Goal: Task Accomplishment & Management: Complete application form

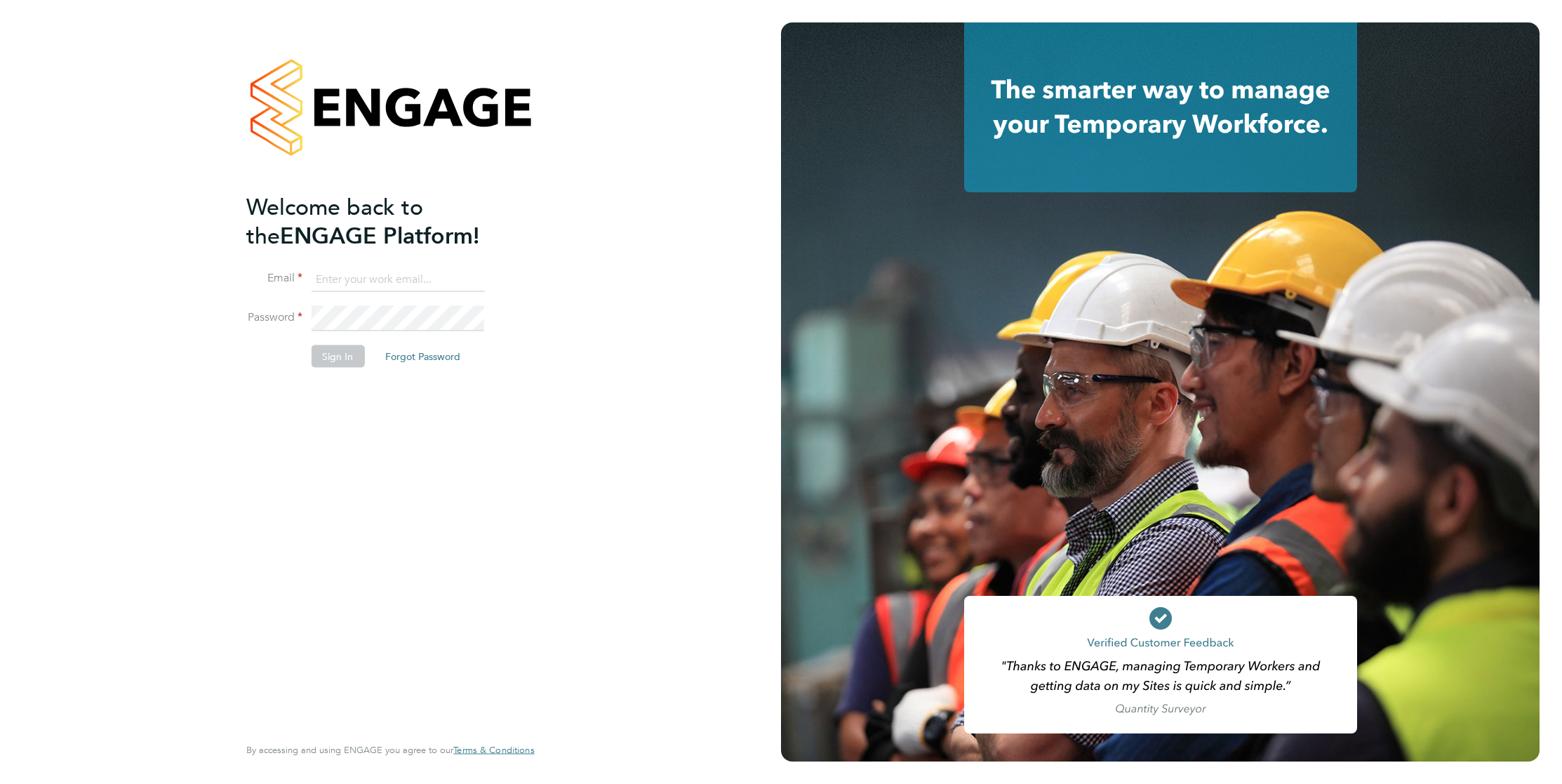
type input "Harrison.ingram@randstadcpe.com"
click at [343, 362] on button "Sign In" at bounding box center [338, 356] width 54 height 22
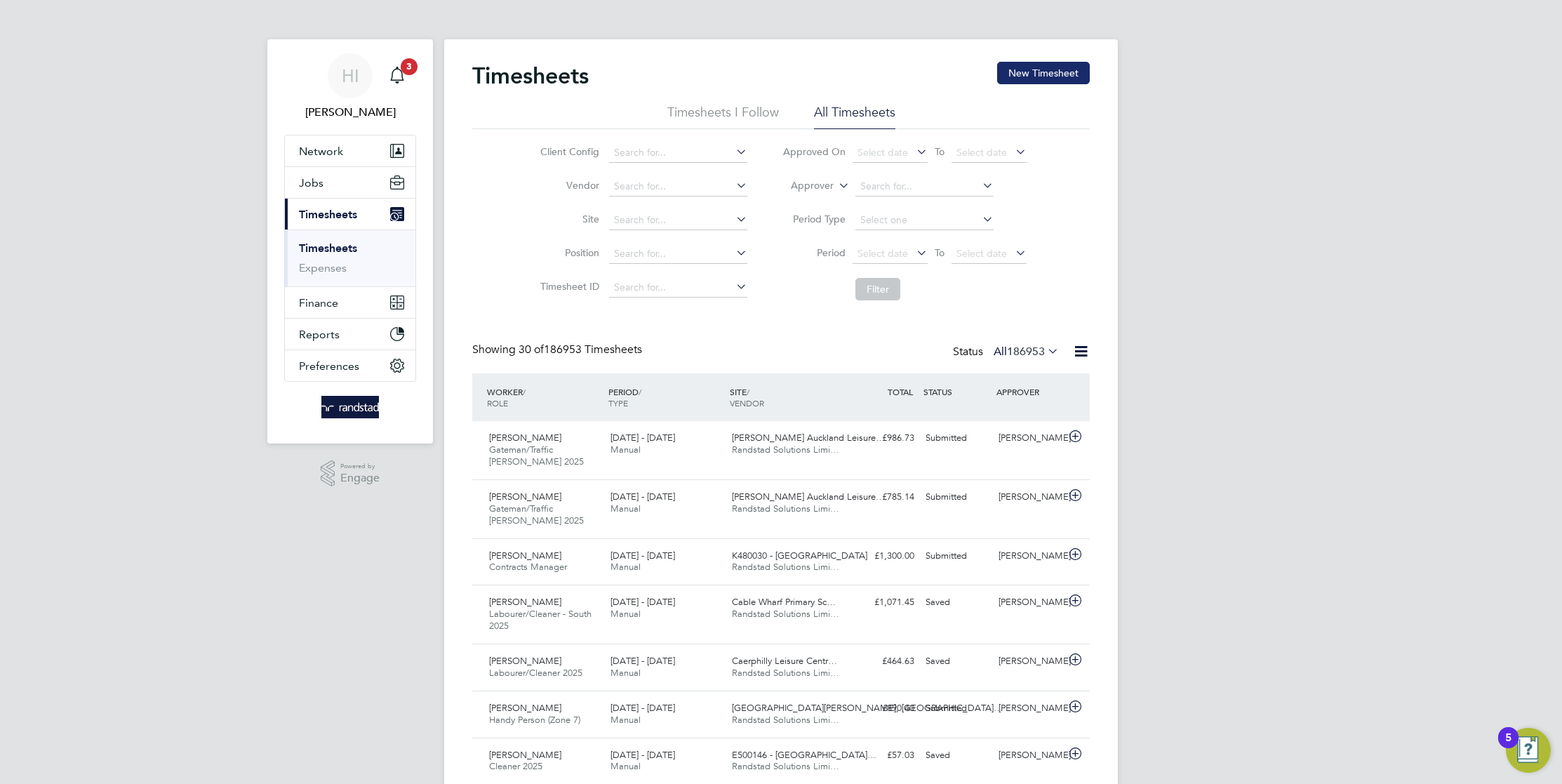
click at [1033, 67] on button "New Timesheet" at bounding box center [1043, 72] width 92 height 22
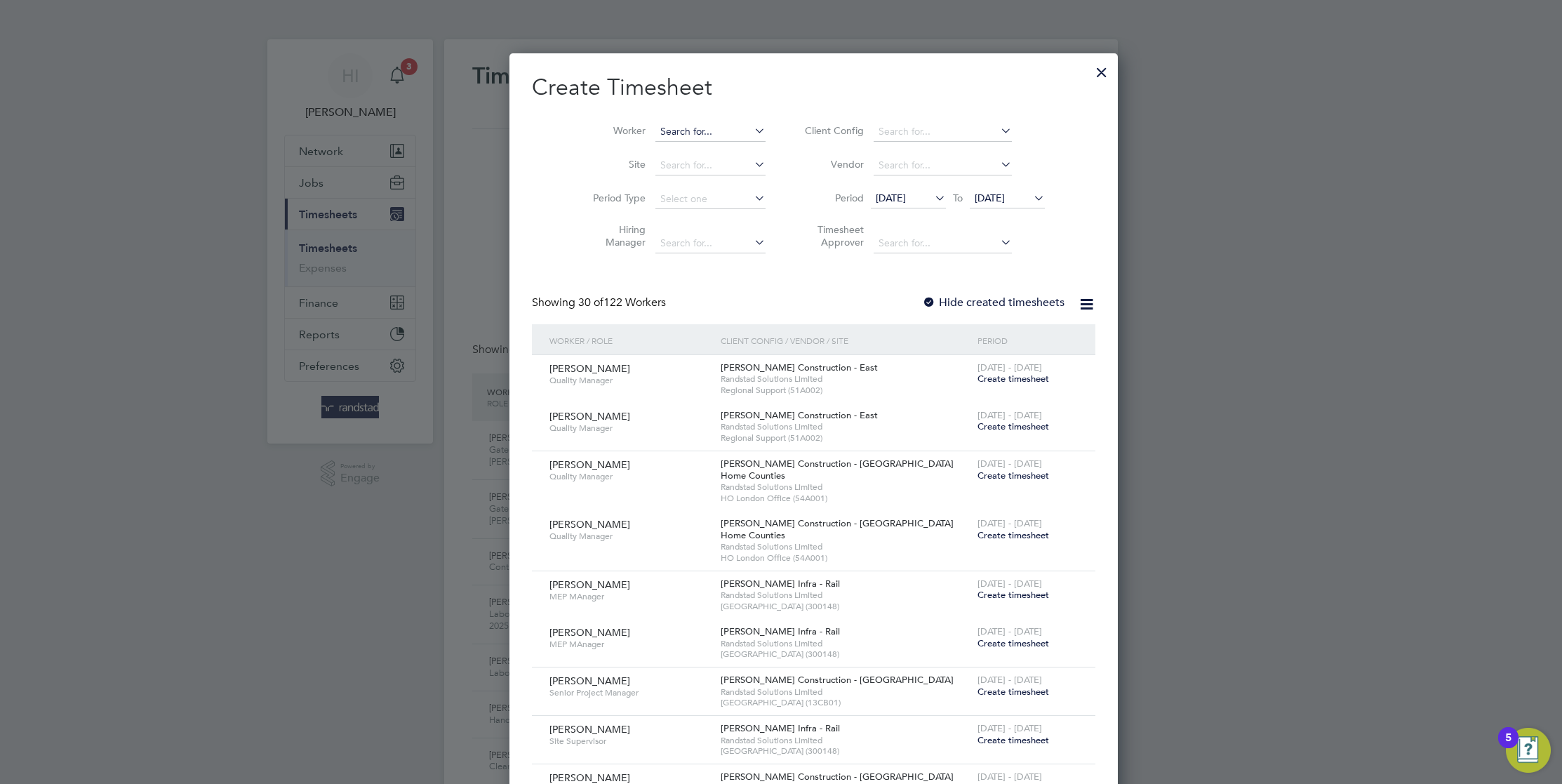
click at [660, 130] on input at bounding box center [711, 132] width 110 height 19
click at [713, 167] on b "Ka" at bounding box center [719, 170] width 13 height 12
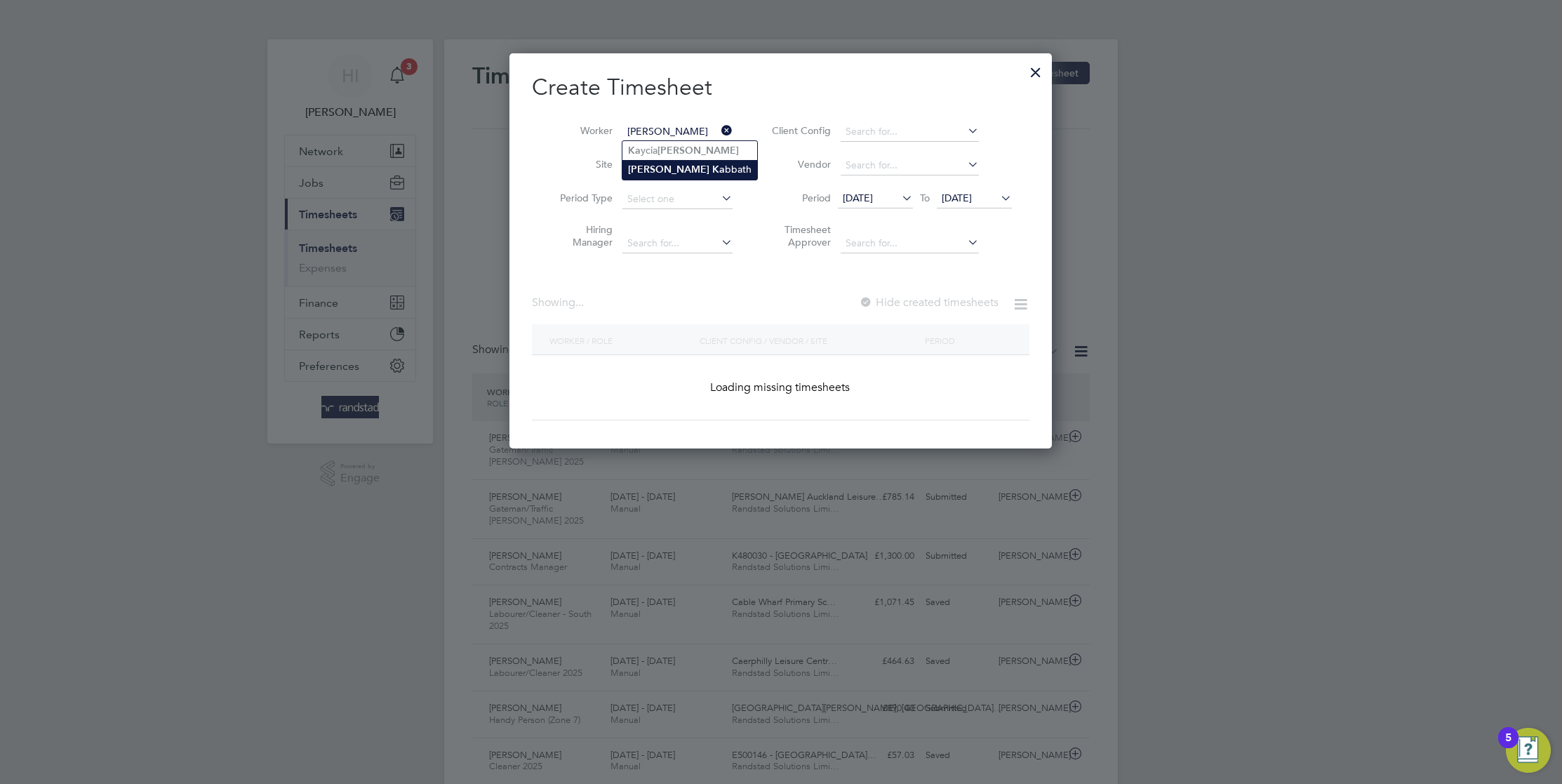
type input "[PERSON_NAME]"
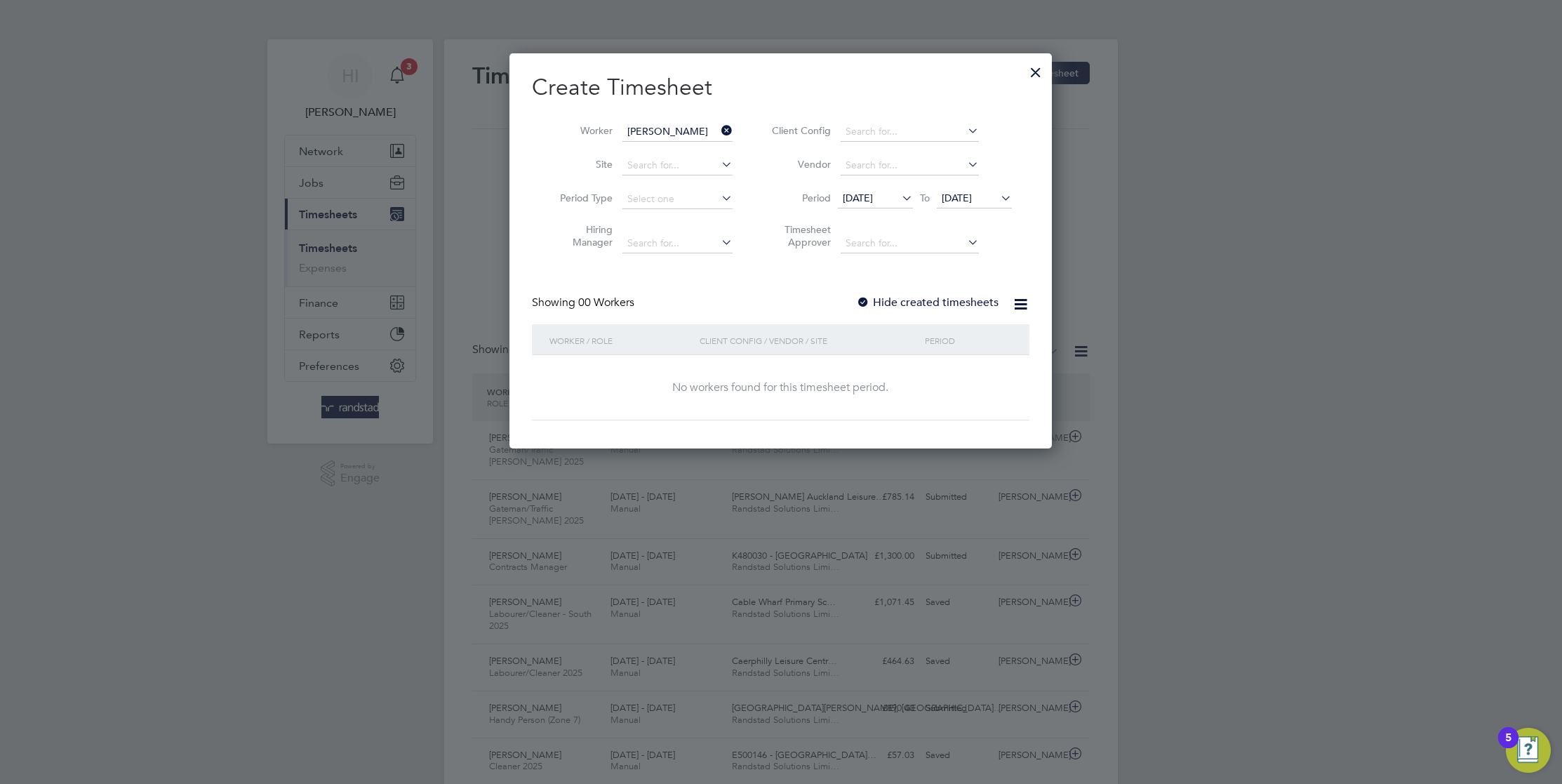
click at [969, 192] on span "[DATE]" at bounding box center [957, 198] width 30 height 13
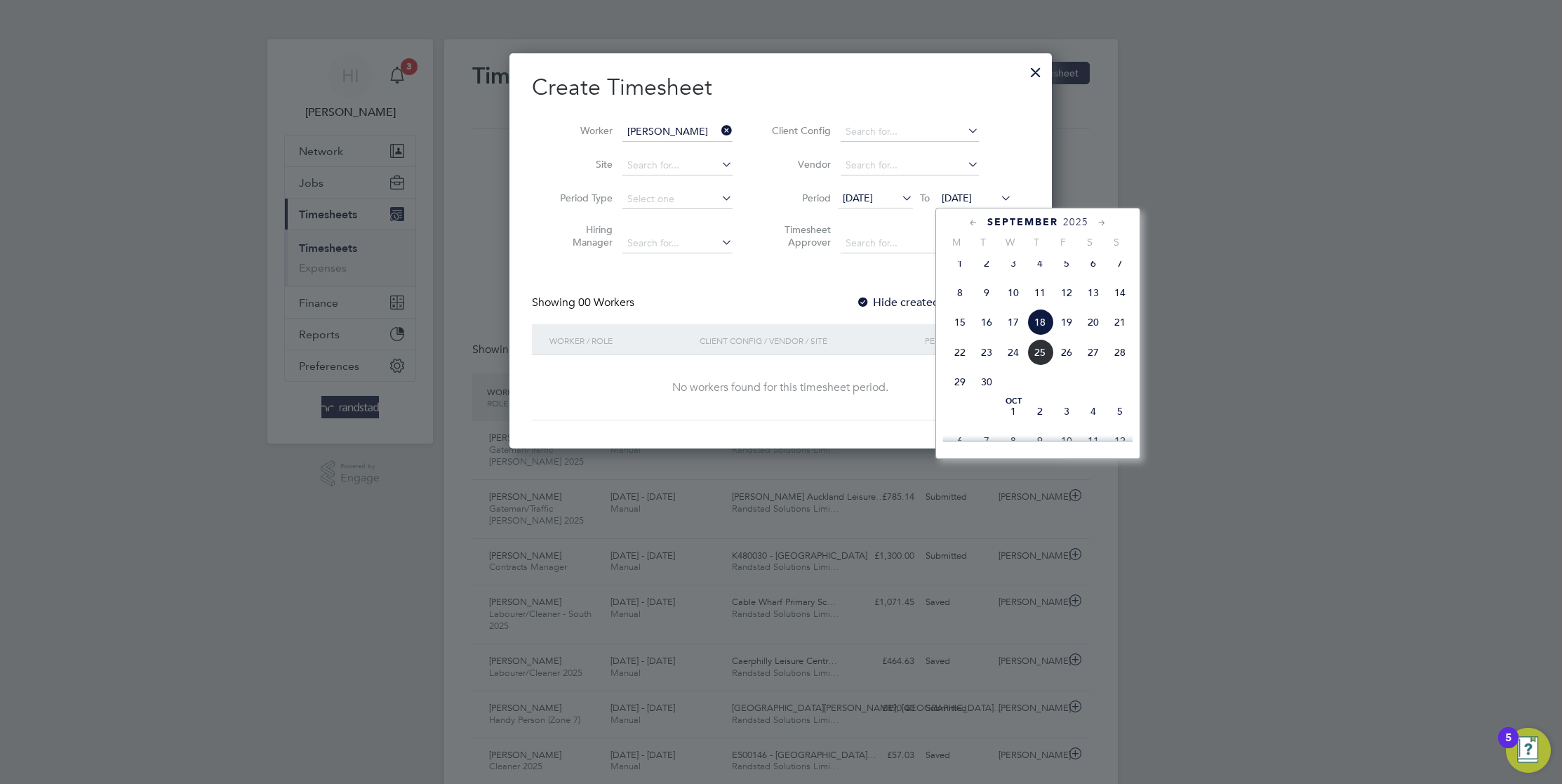
click at [1068, 334] on span "19" at bounding box center [1066, 322] width 26 height 26
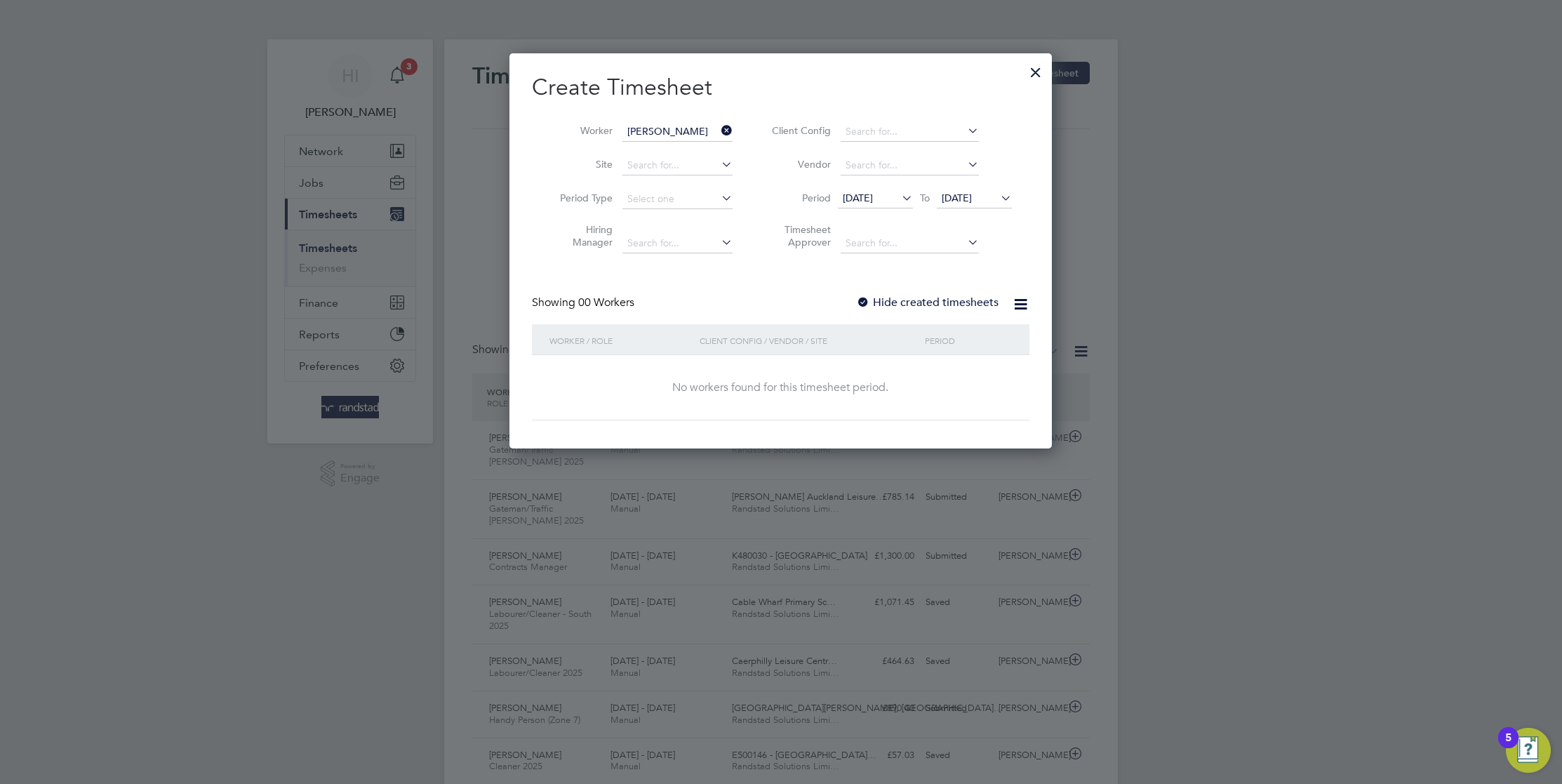
click at [867, 300] on div at bounding box center [864, 303] width 14 height 14
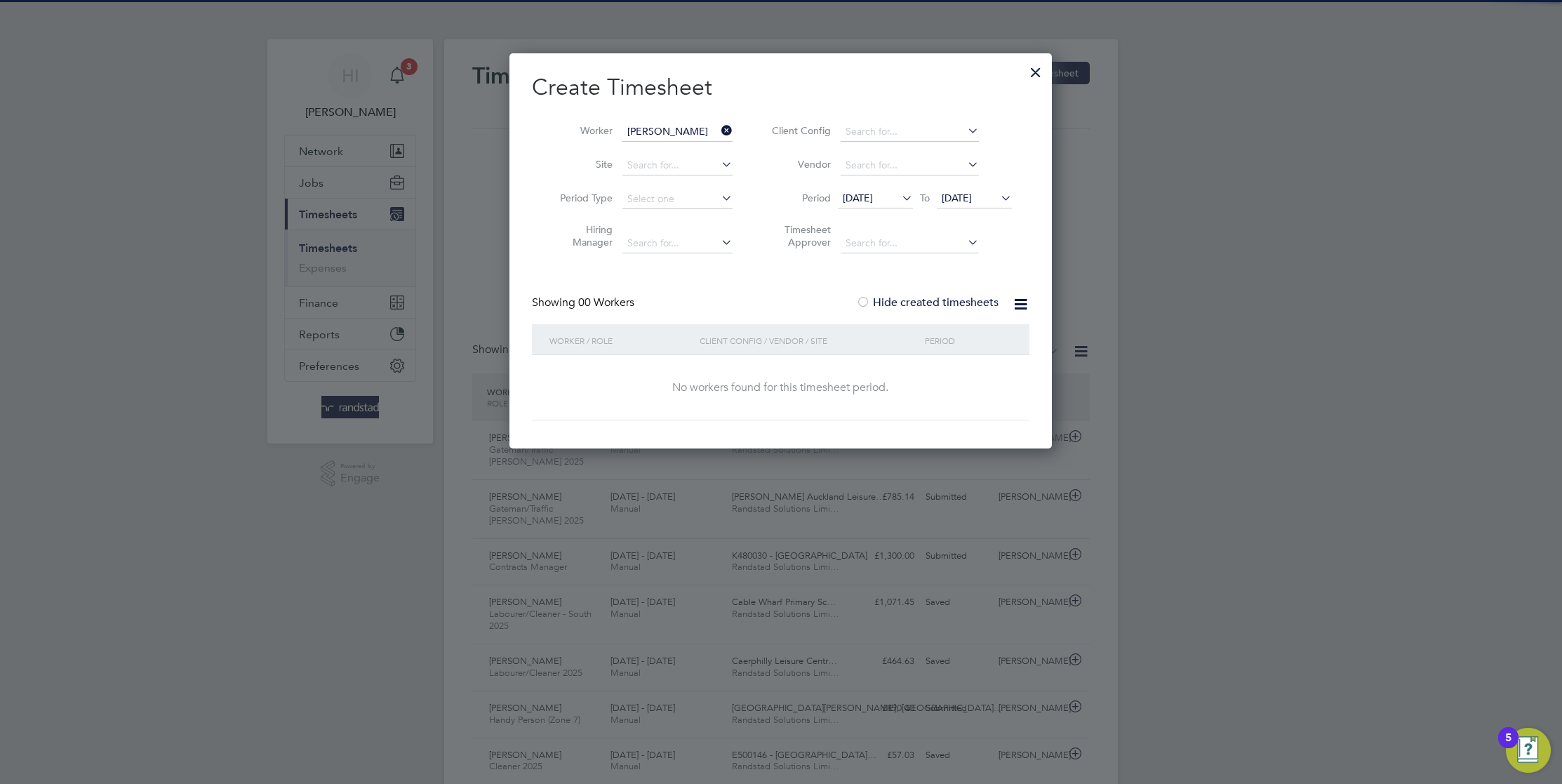
click at [1022, 302] on icon at bounding box center [1020, 304] width 18 height 18
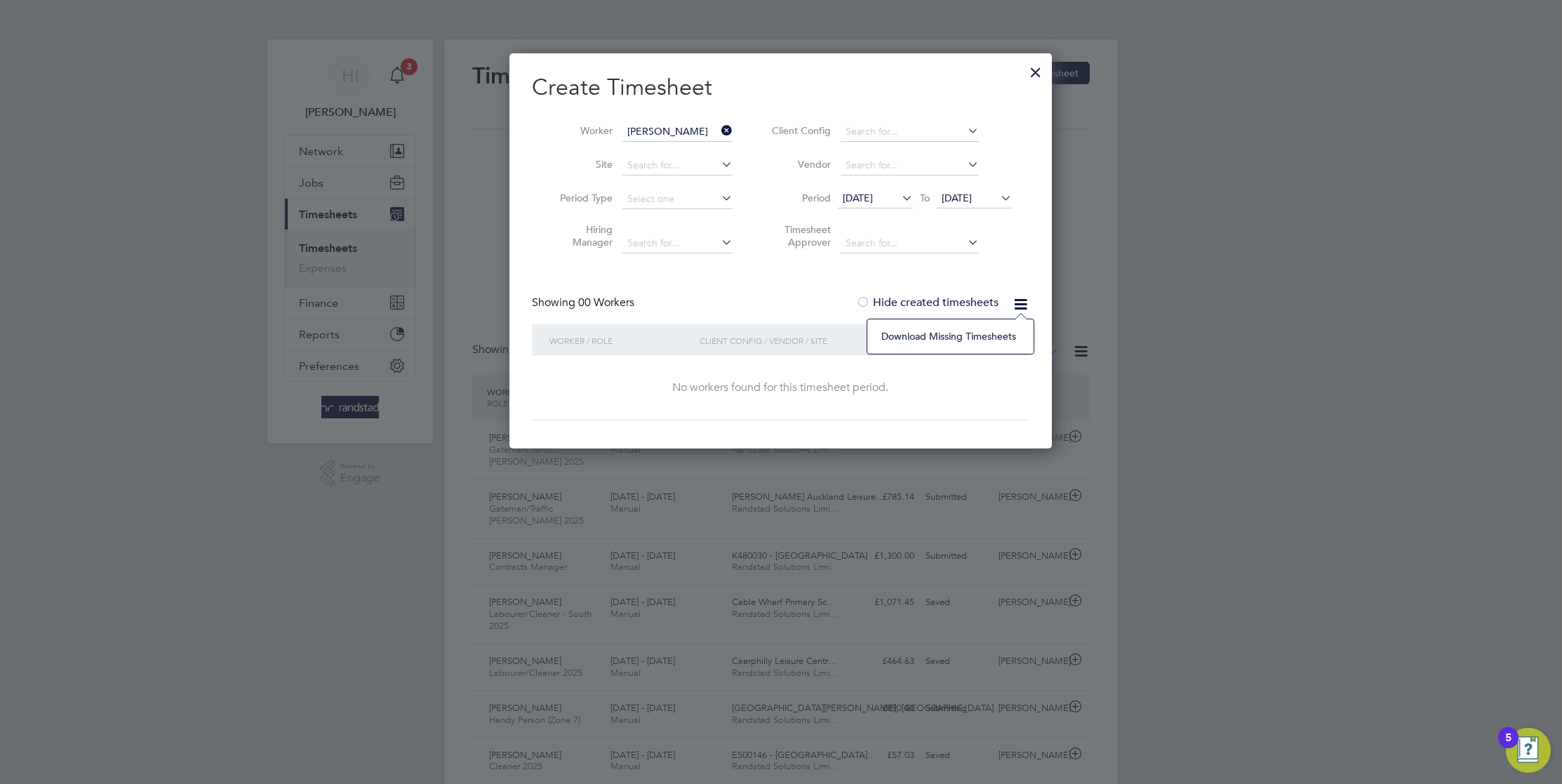
click at [938, 280] on div "Create Timesheet Worker [PERSON_NAME] Site Period Type Hiring Manager Client Co…" at bounding box center [780, 247] width 497 height 348
click at [867, 186] on li "Period [DATE] To [DATE]" at bounding box center [889, 199] width 279 height 34
click at [864, 196] on span "[DATE]" at bounding box center [858, 198] width 30 height 13
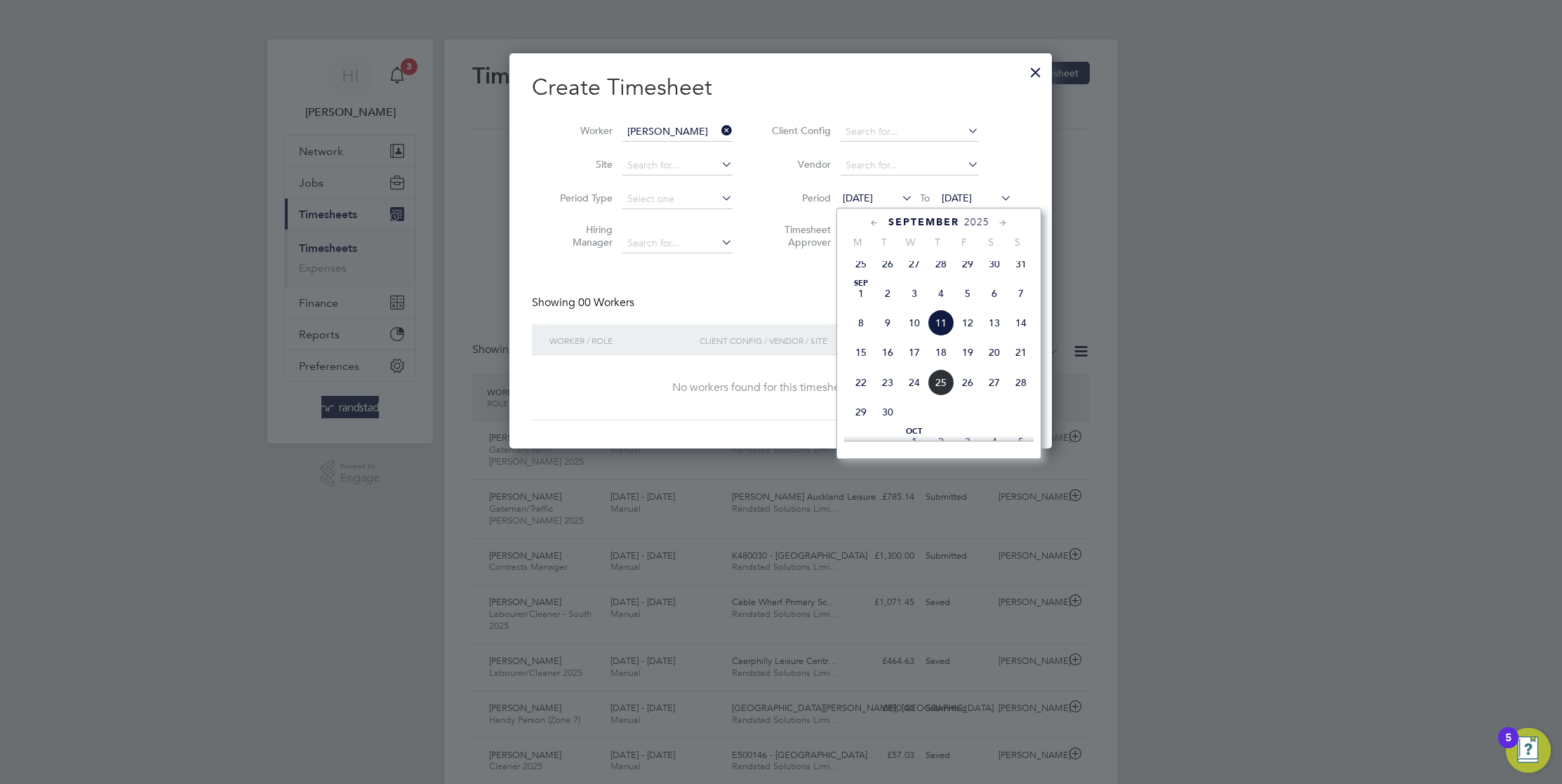
click at [863, 301] on span "[DATE]" at bounding box center [861, 293] width 26 height 26
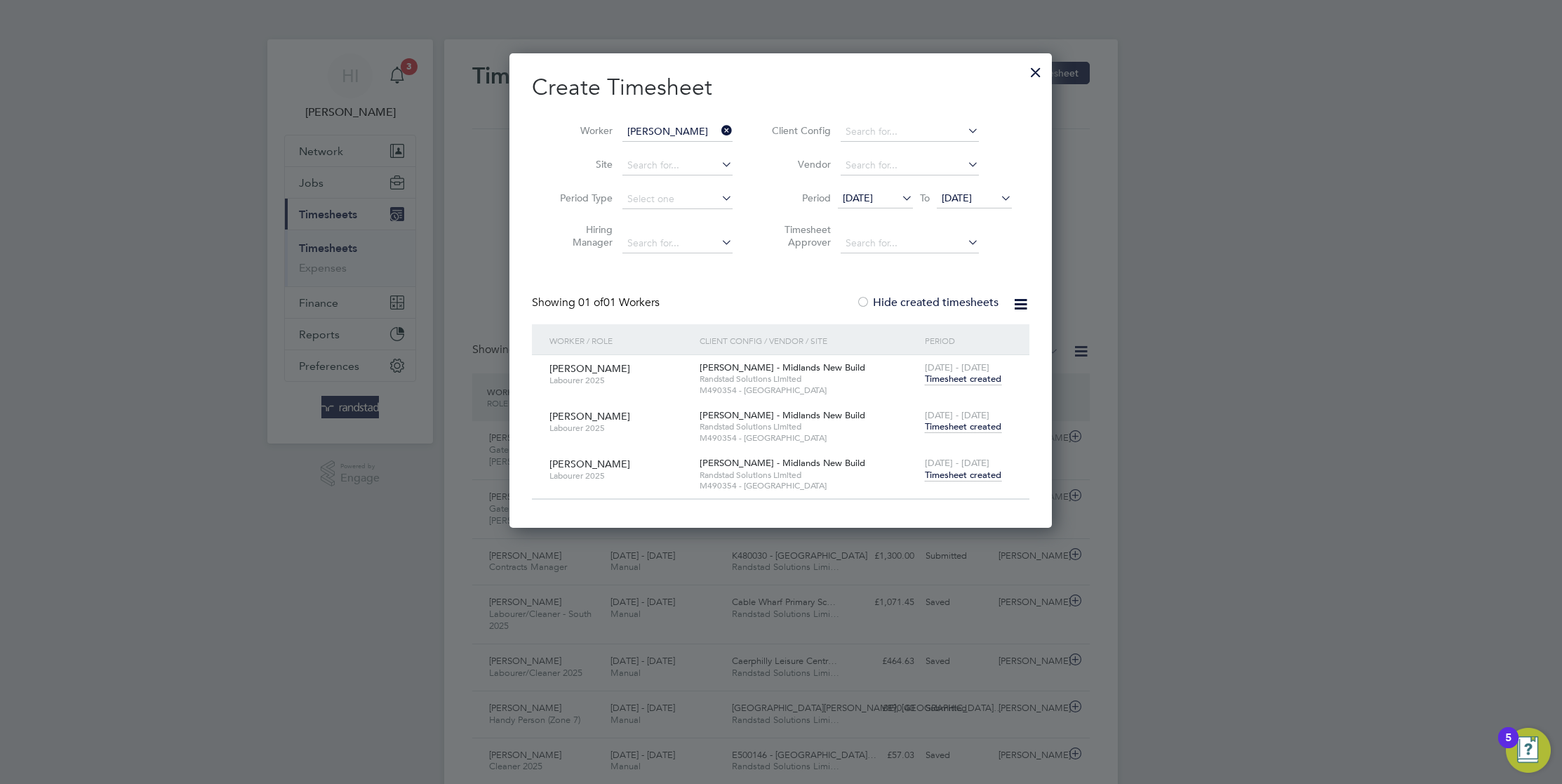
click at [986, 470] on span "Timesheet created" at bounding box center [963, 475] width 77 height 13
